Goal: Task Accomplishment & Management: Manage account settings

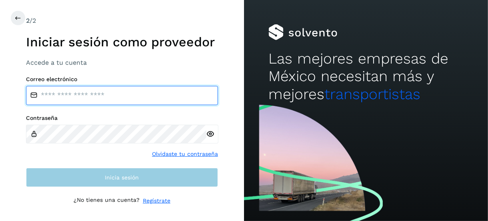
type input "**********"
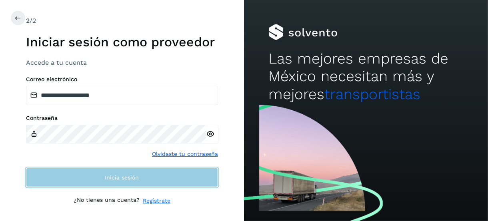
click at [119, 179] on span "Inicia sesión" at bounding box center [122, 178] width 34 height 6
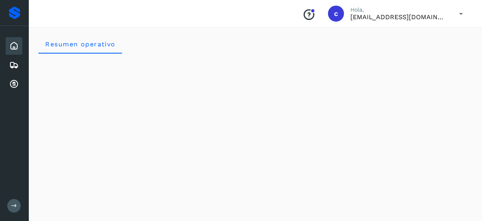
click at [7, 44] on div "Inicio" at bounding box center [14, 46] width 17 height 18
click at [11, 60] on div "Embarques" at bounding box center [14, 65] width 17 height 18
